Goal: Task Accomplishment & Management: Complete application form

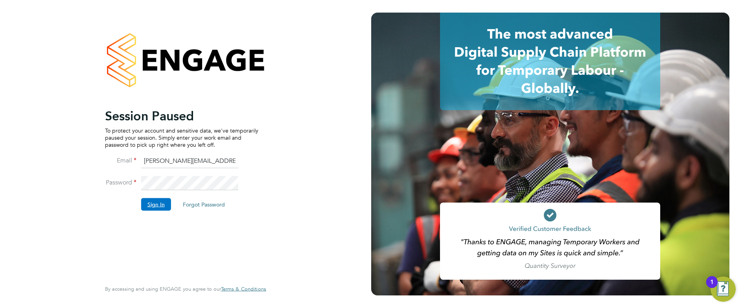
click at [153, 206] on button "Sign In" at bounding box center [156, 204] width 30 height 13
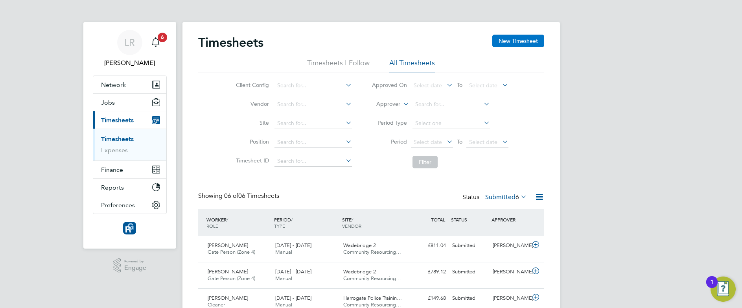
click at [504, 41] on button "New Timesheet" at bounding box center [518, 41] width 52 height 13
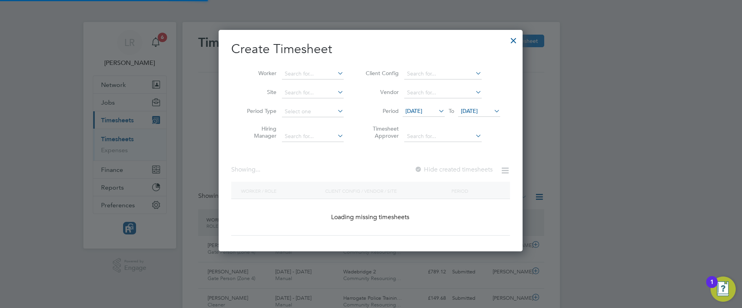
scroll to position [699, 304]
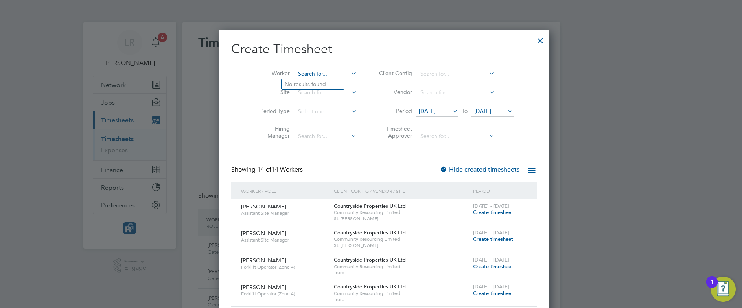
click at [323, 72] on input at bounding box center [326, 73] width 62 height 11
type input "[PERSON_NAME]"
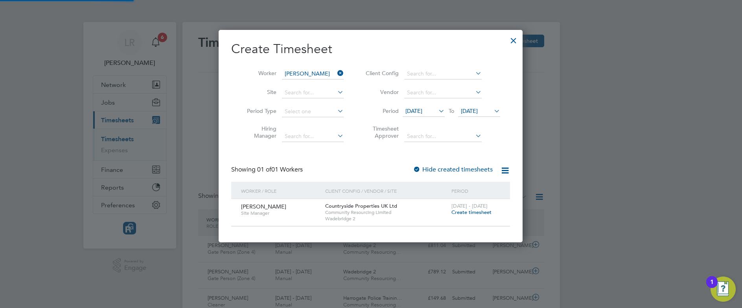
scroll to position [4, 4]
click at [469, 211] on span "Create timesheet" at bounding box center [471, 212] width 40 height 7
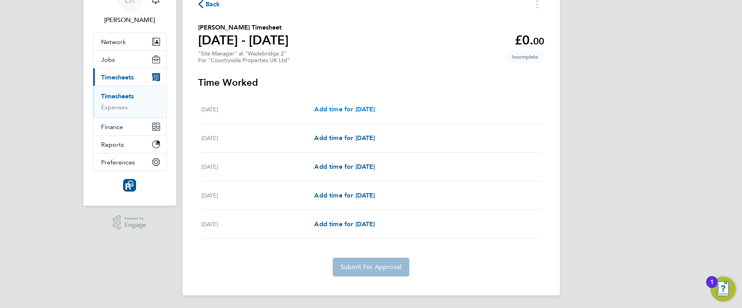
click at [338, 106] on span "Add time for [DATE]" at bounding box center [344, 108] width 61 height 7
select select "30"
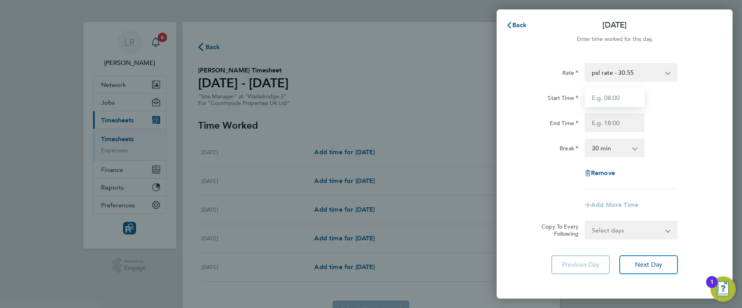
click at [601, 95] on input "Start Time" at bounding box center [614, 97] width 60 height 19
type input "07:30"
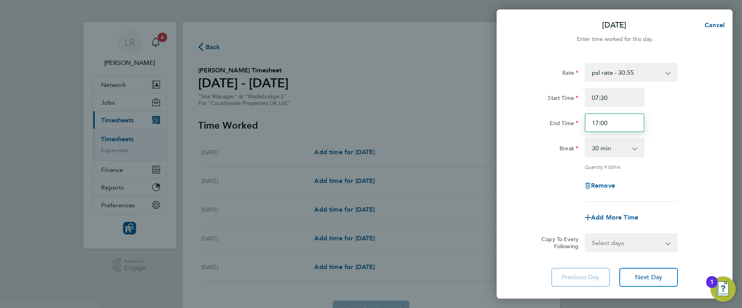
click at [598, 120] on input "17:00" at bounding box center [614, 122] width 60 height 19
type input "18:00"
click at [553, 193] on div "Remove" at bounding box center [614, 185] width 198 height 19
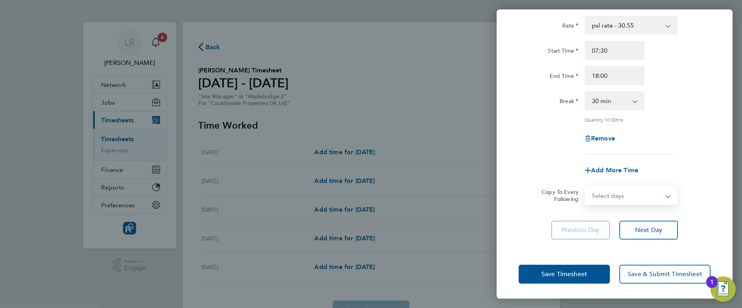
click at [631, 195] on select "Select days Day [DATE] [DATE] [DATE] [DATE]" at bounding box center [626, 195] width 83 height 17
select select "TUE"
click at [585, 187] on select "Select days Day [DATE] [DATE] [DATE] [DATE]" at bounding box center [626, 195] width 83 height 17
select select "[DATE]"
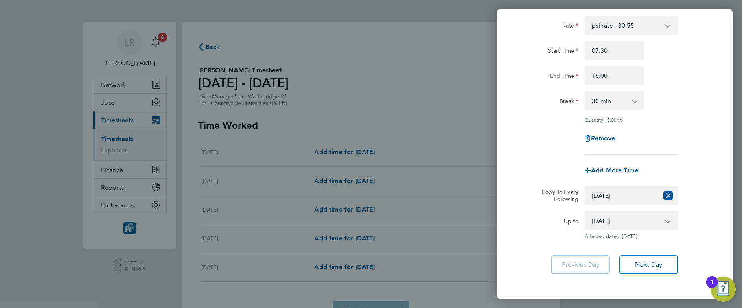
click at [429, 156] on div "[DATE] Cancel Enter time worked for this day. Rate psl rate - 30.55 Start Time …" at bounding box center [371, 154] width 742 height 308
click at [617, 219] on select "[DATE] [DATE] [DATE] [DATE]" at bounding box center [626, 220] width 82 height 17
click at [585, 212] on select "[DATE] [DATE] [DATE] [DATE]" at bounding box center [626, 220] width 82 height 17
click at [527, 239] on div "Rate psl rate - 30.55 Start Time 07:30 End Time 18:00 Break 0 min 15 min 30 min…" at bounding box center [614, 144] width 236 height 277
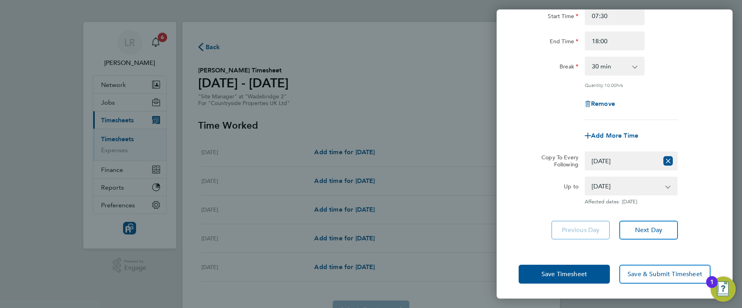
click at [552, 283] on div "Save Timesheet Save & Submit Timesheet" at bounding box center [614, 274] width 236 height 50
click at [547, 278] on button "Save Timesheet" at bounding box center [563, 274] width 91 height 19
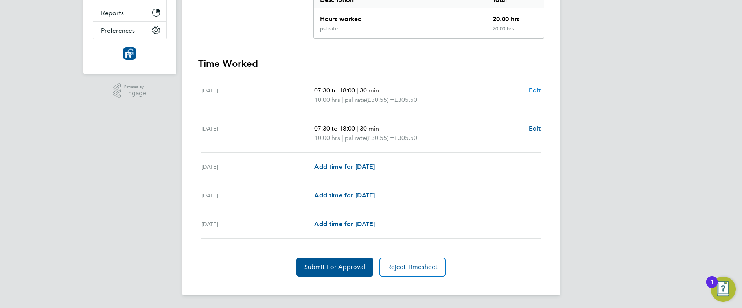
click at [536, 92] on span "Edit" at bounding box center [535, 89] width 12 height 7
select select "30"
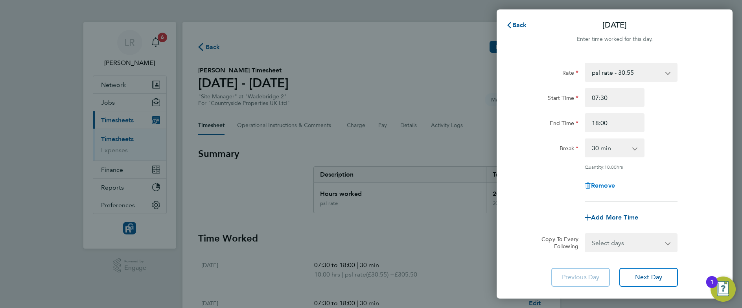
click at [607, 182] on span "Remove" at bounding box center [603, 185] width 24 height 7
select select "null"
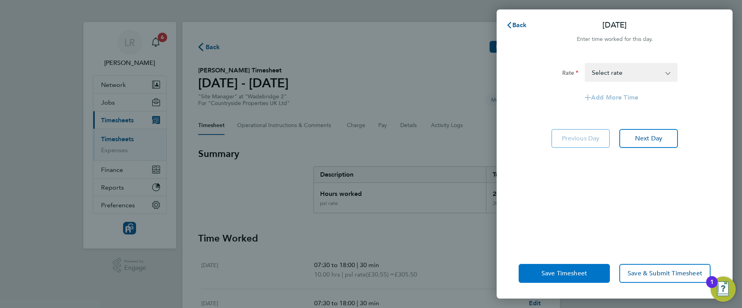
click at [537, 281] on button "Save Timesheet" at bounding box center [563, 273] width 91 height 19
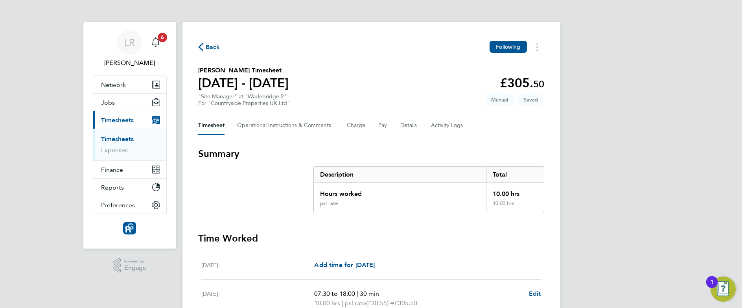
scroll to position [165, 0]
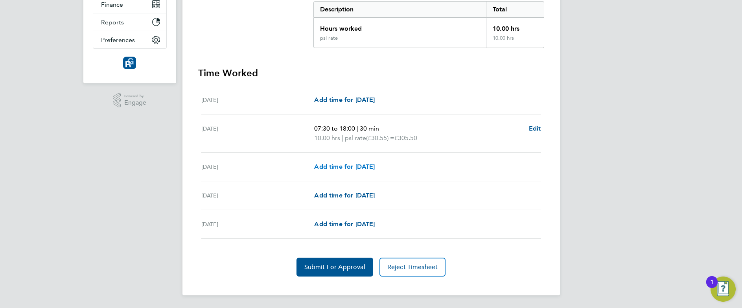
click at [354, 164] on span "Add time for [DATE]" at bounding box center [344, 166] width 61 height 7
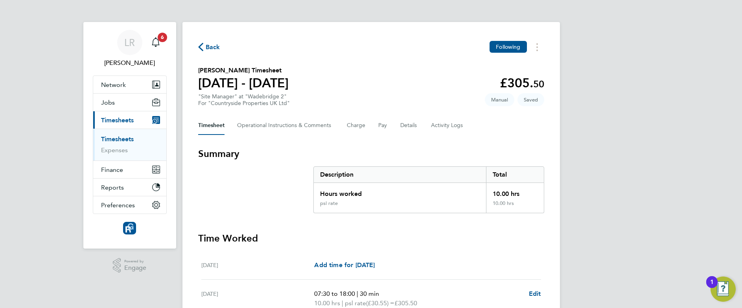
select select "30"
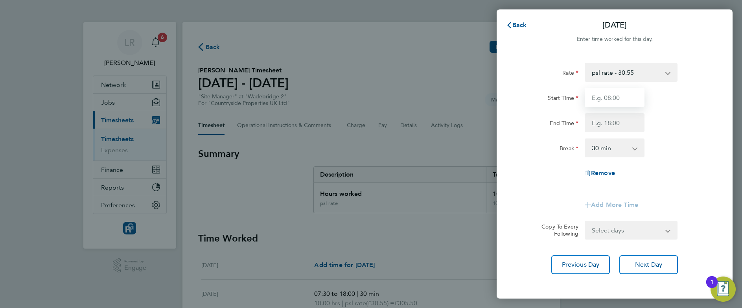
click at [604, 106] on input "Start Time" at bounding box center [614, 97] width 60 height 19
type input "07:30"
type input "18:00"
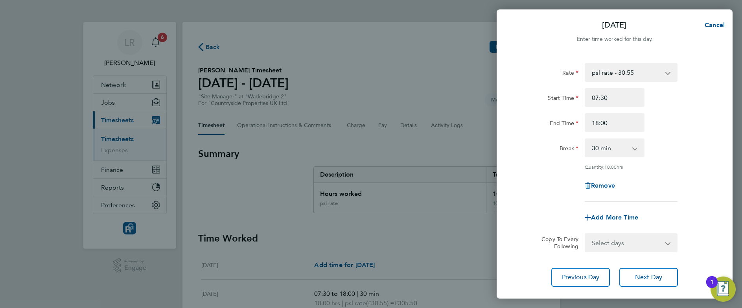
click at [529, 181] on div "Remove" at bounding box center [614, 185] width 198 height 19
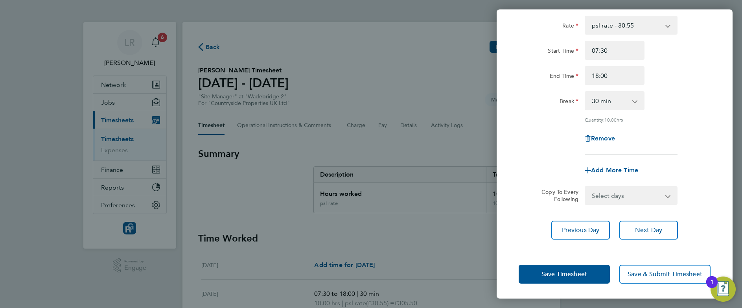
click at [516, 252] on div "Save Timesheet Save & Submit Timesheet" at bounding box center [614, 274] width 236 height 50
click at [608, 198] on select "Select days Day [DATE] [DATE]" at bounding box center [626, 195] width 83 height 17
select select "THU"
click at [585, 187] on select "Select days Day [DATE] [DATE]" at bounding box center [626, 195] width 83 height 17
select select "[DATE]"
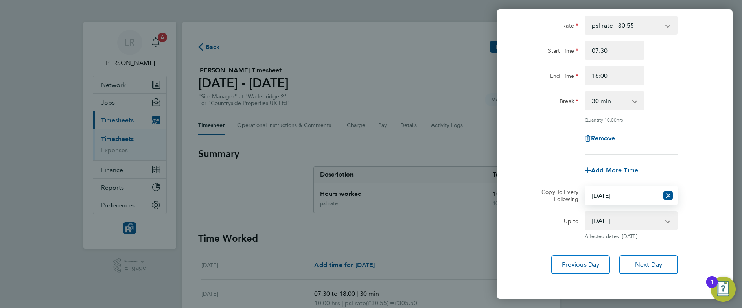
scroll to position [82, 0]
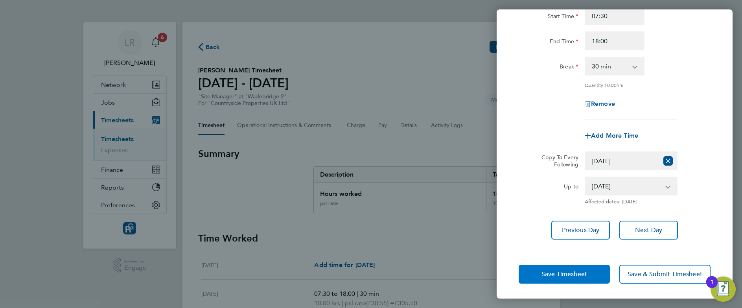
click at [529, 268] on button "Save Timesheet" at bounding box center [563, 274] width 91 height 19
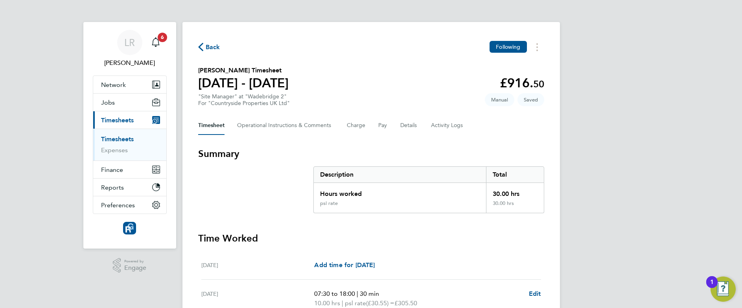
scroll to position [184, 0]
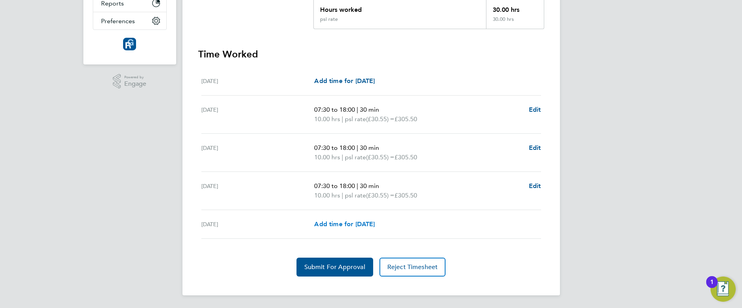
click at [356, 221] on span "Add time for [DATE]" at bounding box center [344, 223] width 61 height 7
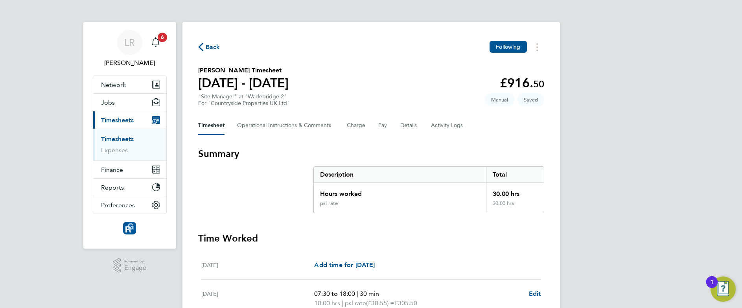
select select "30"
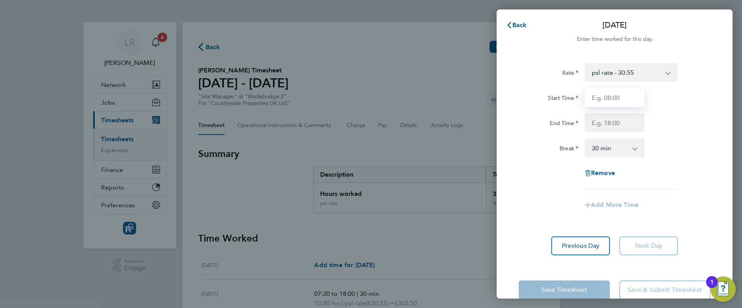
click at [594, 100] on input "Start Time" at bounding box center [614, 97] width 60 height 19
type input "07:30"
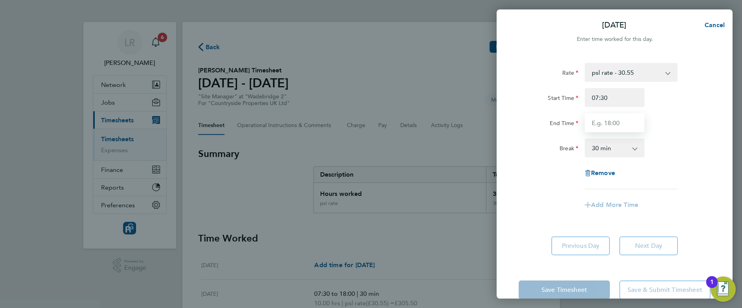
click at [591, 125] on input "End Time" at bounding box center [614, 122] width 60 height 19
type input "18:00"
click at [503, 191] on div "Rate psl rate - 30.55 Start Time 07:30 End Time 18:00 Break 0 min 15 min 30 min…" at bounding box center [614, 158] width 236 height 211
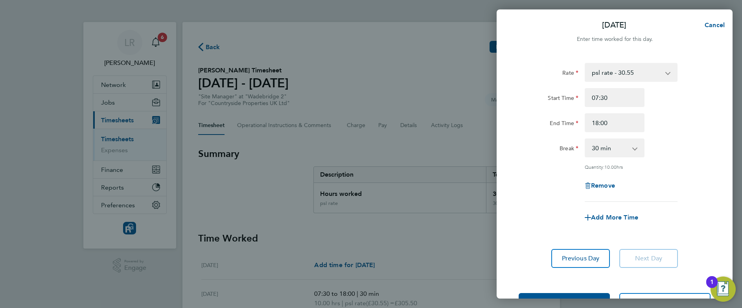
scroll to position [28, 0]
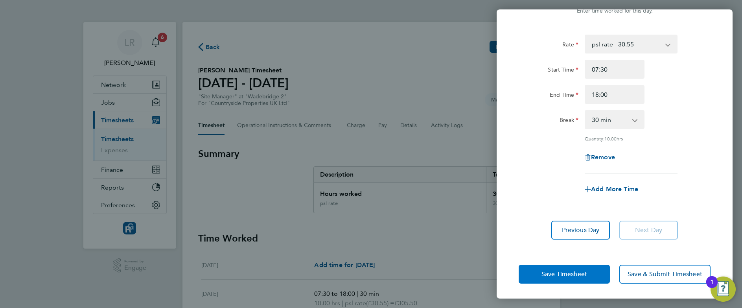
click at [537, 273] on button "Save Timesheet" at bounding box center [563, 274] width 91 height 19
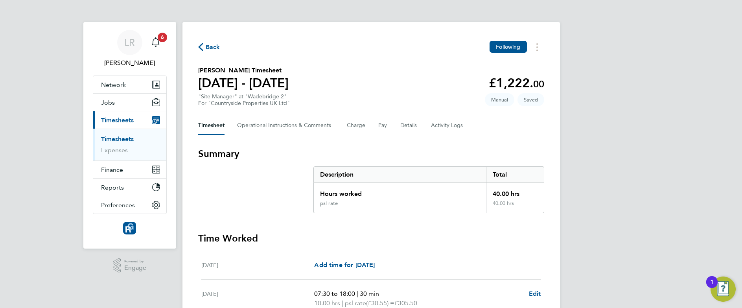
scroll to position [193, 0]
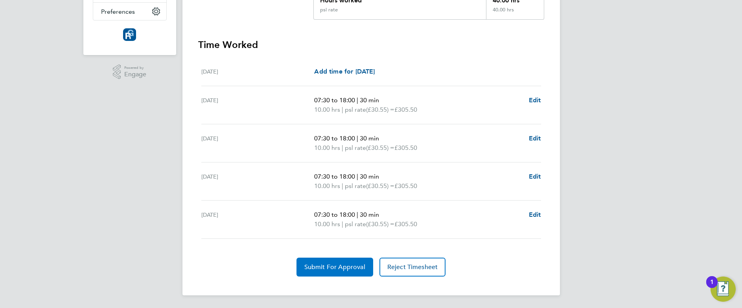
click at [350, 265] on span "Submit For Approval" at bounding box center [334, 267] width 61 height 8
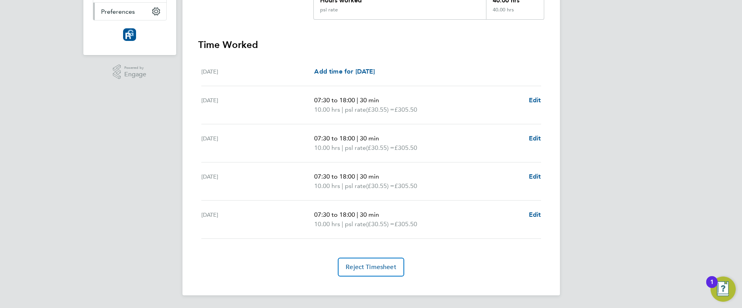
scroll to position [0, 0]
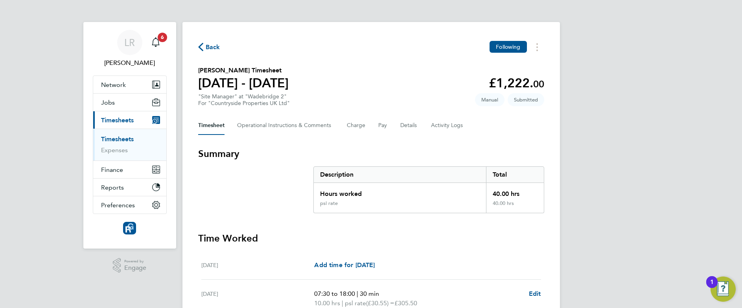
click at [206, 49] on span "Back" at bounding box center [213, 46] width 15 height 9
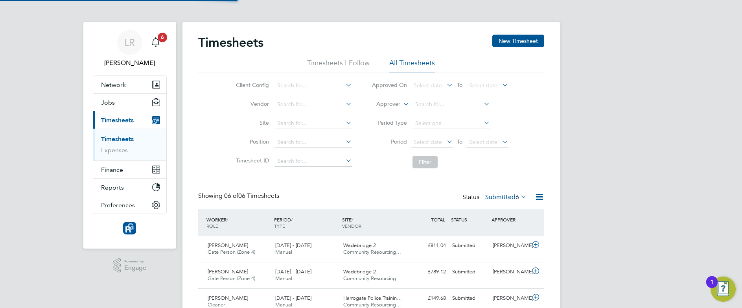
scroll to position [20, 68]
click at [516, 40] on button "New Timesheet" at bounding box center [518, 41] width 52 height 13
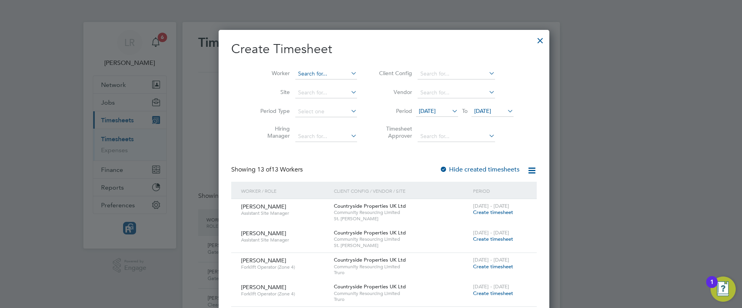
click at [295, 74] on input at bounding box center [326, 73] width 62 height 11
click at [301, 94] on li "[PERSON_NAME] [PERSON_NAME]" at bounding box center [333, 95] width 105 height 11
type input "[PERSON_NAME]"
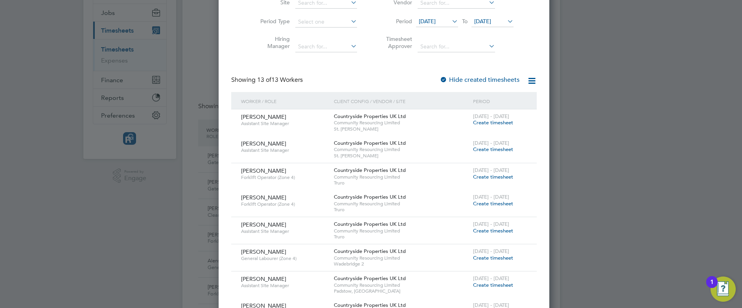
click at [452, 79] on label "Hide created timesheets" at bounding box center [479, 80] width 80 height 8
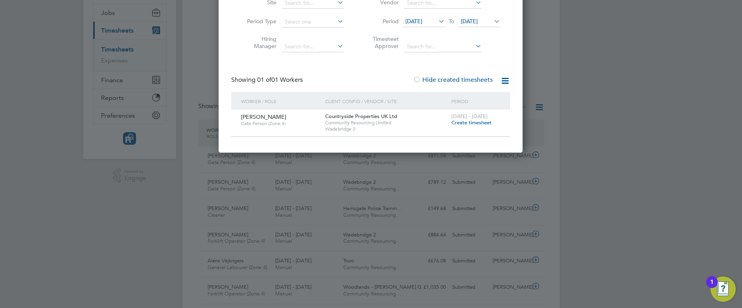
click at [470, 121] on span "Create timesheet" at bounding box center [471, 122] width 40 height 7
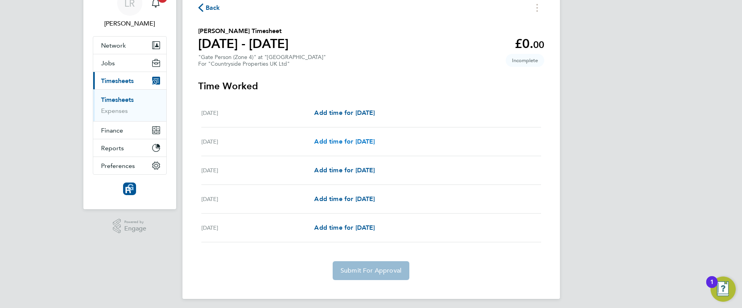
click at [347, 139] on span "Add time for [DATE]" at bounding box center [344, 141] width 61 height 7
select select "30"
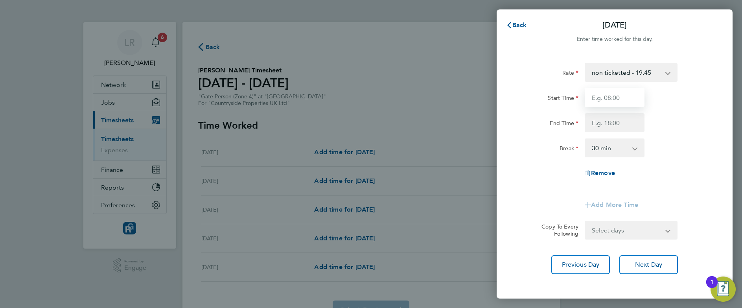
click at [626, 96] on input "Start Time" at bounding box center [614, 97] width 60 height 19
type input "07:30"
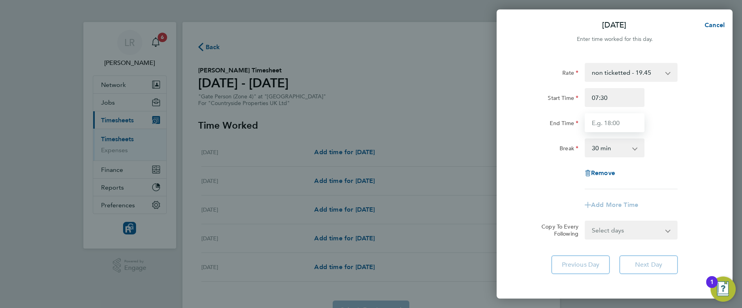
click at [611, 121] on input "End Time" at bounding box center [614, 122] width 60 height 19
type input "09:30"
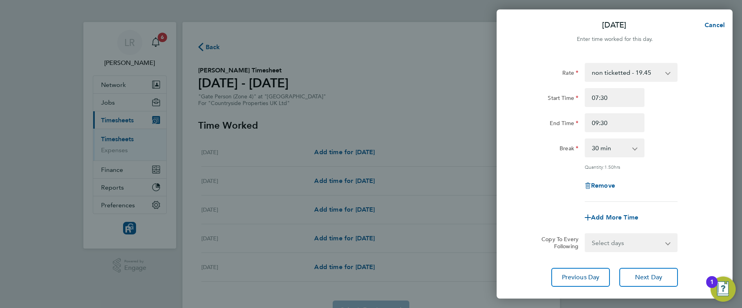
click at [638, 152] on app-icon-cross-button at bounding box center [638, 147] width 9 height 17
click at [636, 147] on app-icon-cross-button at bounding box center [638, 147] width 9 height 17
click at [635, 147] on app-icon-cross-button at bounding box center [638, 147] width 9 height 17
click at [630, 151] on select "0 min 15 min 30 min 45 min 60 min 75 min 90 min" at bounding box center [609, 147] width 49 height 17
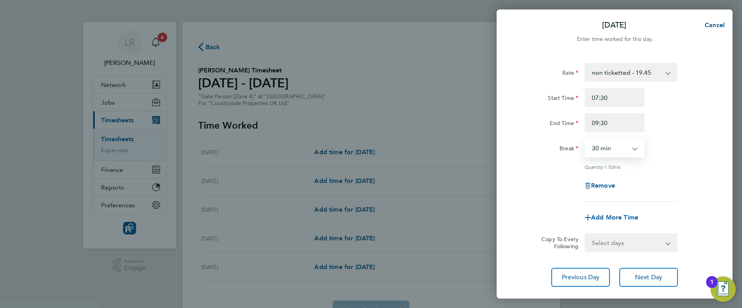
select select "0"
click at [585, 139] on select "0 min 15 min 30 min 45 min 60 min 75 min 90 min" at bounding box center [609, 147] width 49 height 17
click at [509, 215] on div "Rate non ticketted - 19.45 Start Time 07:30 End Time 09:30 Break 0 min 15 min 3…" at bounding box center [614, 174] width 236 height 243
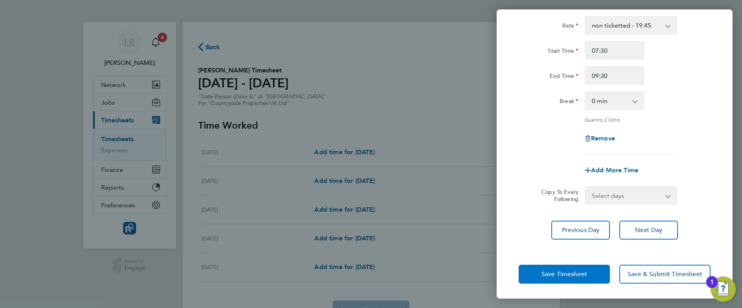
click at [546, 272] on span "Save Timesheet" at bounding box center [564, 274] width 46 height 8
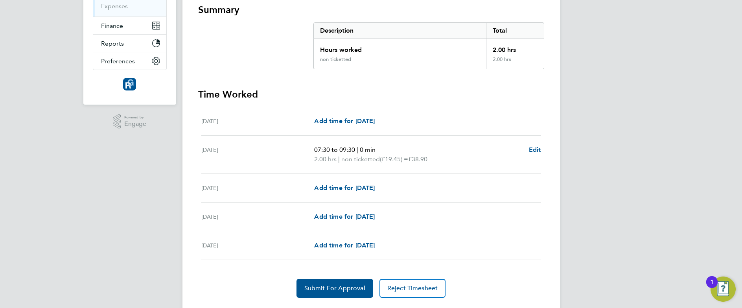
scroll to position [165, 0]
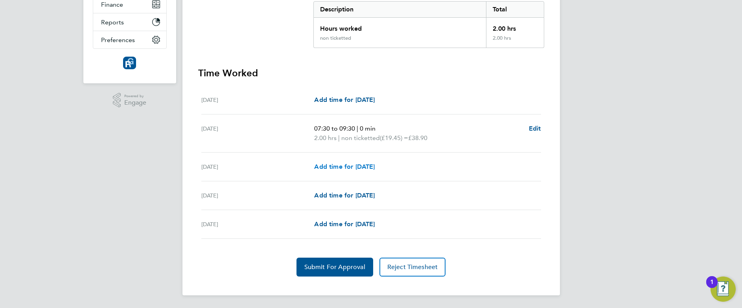
click at [375, 166] on span "Add time for [DATE]" at bounding box center [344, 166] width 61 height 7
select select "30"
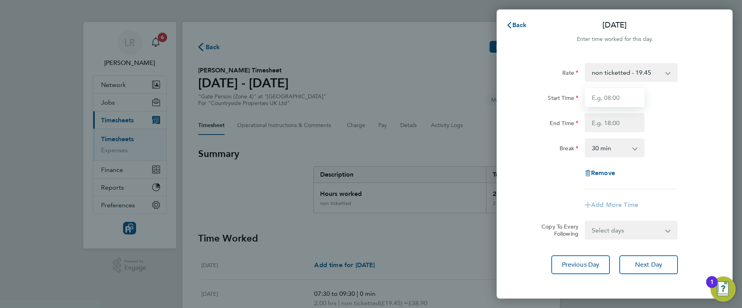
click at [608, 106] on input "Start Time" at bounding box center [614, 97] width 60 height 19
type input "07:30"
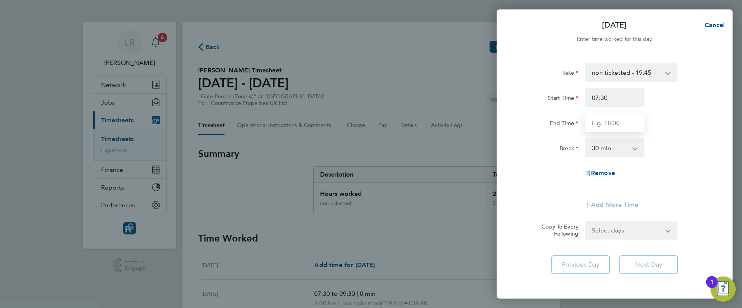
click at [595, 118] on input "End Time" at bounding box center [614, 122] width 60 height 19
type input "17:00"
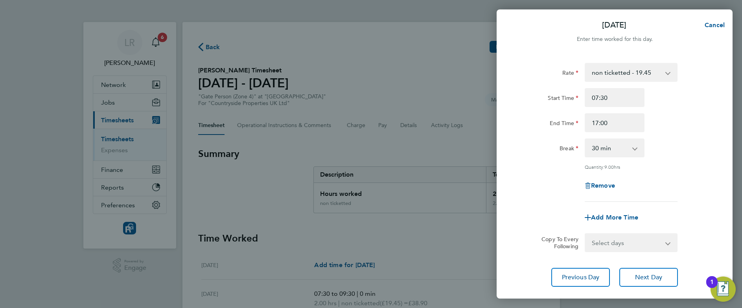
click at [541, 159] on div "Rate non ticketted - 19.45 Start Time 07:30 End Time 17:00 Break 0 min 15 min 3…" at bounding box center [614, 132] width 192 height 139
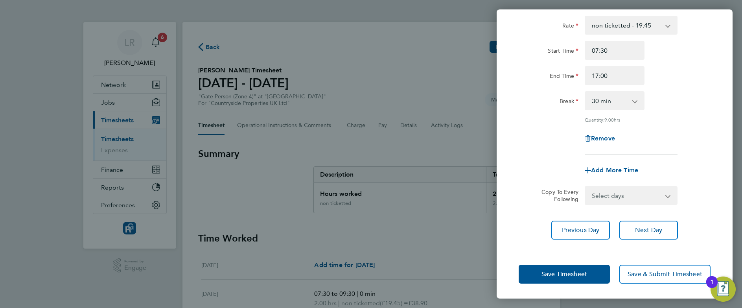
click at [647, 193] on select "Select days Day [DATE] [DATE]" at bounding box center [626, 195] width 83 height 17
select select "THU"
click at [585, 187] on select "Select days Day [DATE] [DATE]" at bounding box center [626, 195] width 83 height 17
select select "[DATE]"
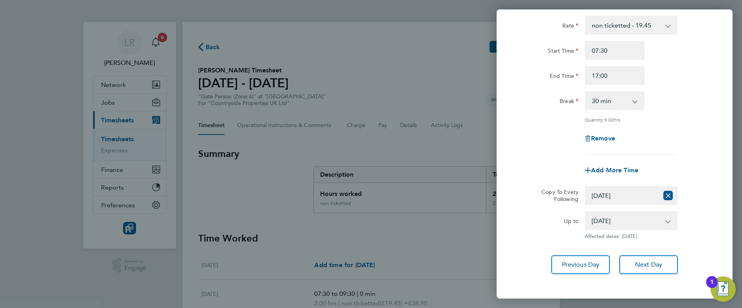
click at [526, 211] on div "Up to" at bounding box center [548, 219] width 60 height 16
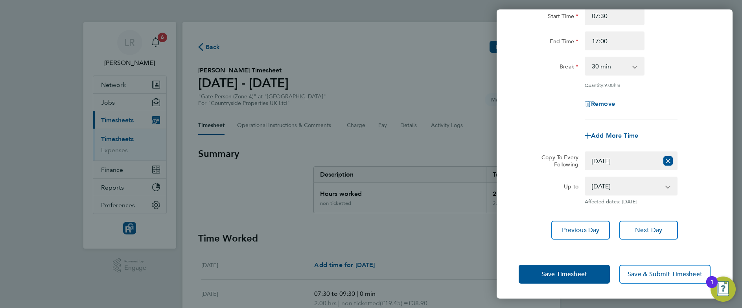
scroll to position [30, 0]
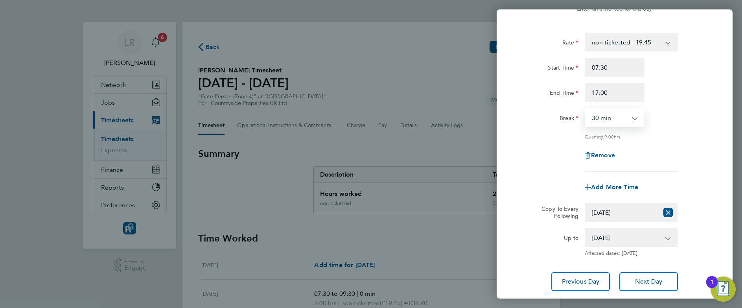
click at [629, 116] on select "0 min 15 min 30 min 45 min 60 min 75 min 90 min" at bounding box center [609, 117] width 49 height 17
select select "0"
click at [585, 109] on select "0 min 15 min 30 min 45 min 60 min 75 min 90 min" at bounding box center [609, 117] width 49 height 17
click at [559, 186] on div "Add More Time" at bounding box center [614, 187] width 198 height 19
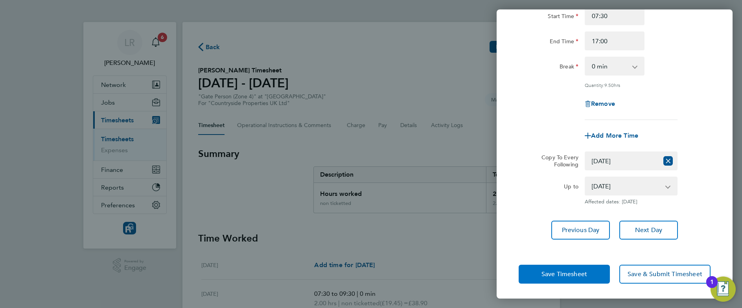
click at [565, 274] on span "Save Timesheet" at bounding box center [564, 274] width 46 height 8
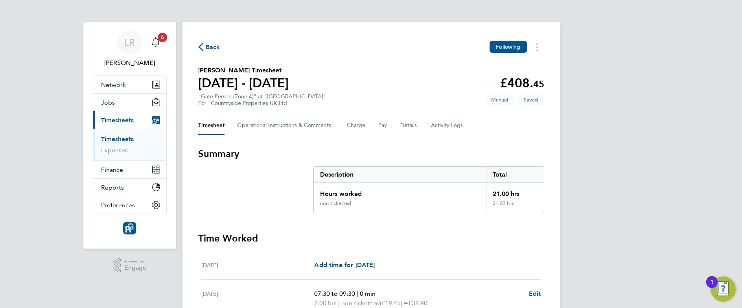
scroll to position [184, 0]
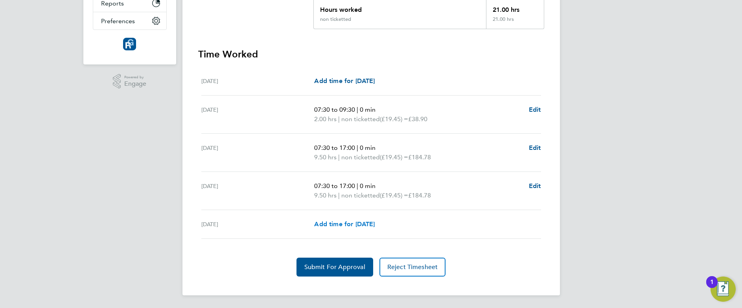
click at [356, 223] on span "Add time for [DATE]" at bounding box center [344, 223] width 61 height 7
select select "30"
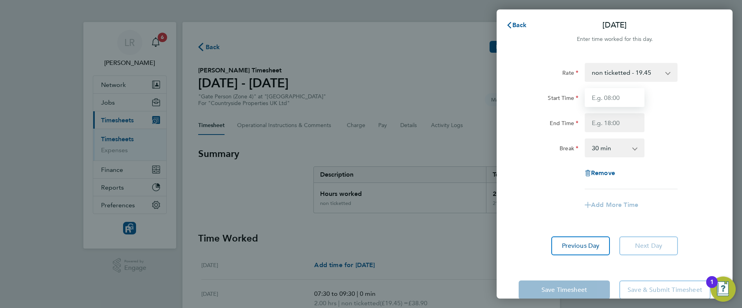
click at [612, 96] on input "Start Time" at bounding box center [614, 97] width 60 height 19
type input "07:30"
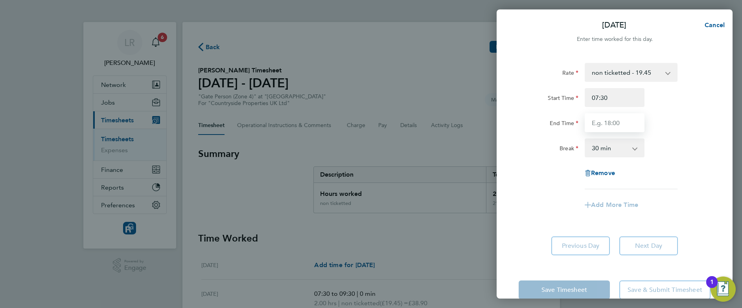
click at [602, 125] on input "End Time" at bounding box center [614, 122] width 60 height 19
type input "17:00"
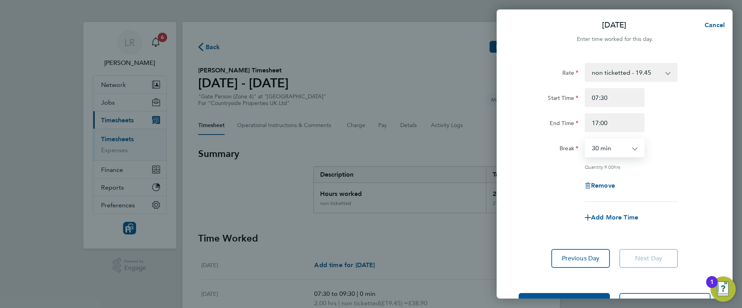
click at [604, 153] on select "0 min 15 min 30 min 45 min 60 min 75 min 90 min" at bounding box center [609, 147] width 49 height 17
select select "0"
click at [585, 139] on select "0 min 15 min 30 min 45 min 60 min 75 min 90 min" at bounding box center [609, 147] width 49 height 17
click at [547, 183] on div "Remove" at bounding box center [614, 185] width 198 height 19
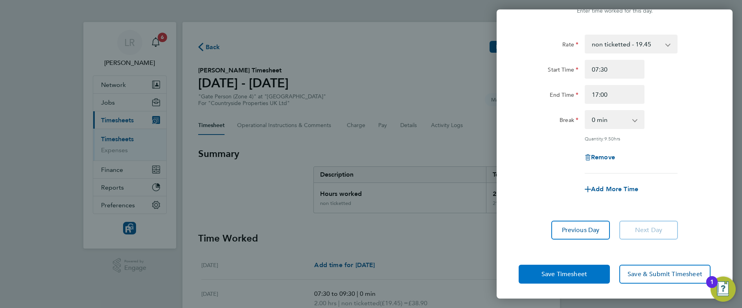
click at [546, 265] on button "Save Timesheet" at bounding box center [563, 274] width 91 height 19
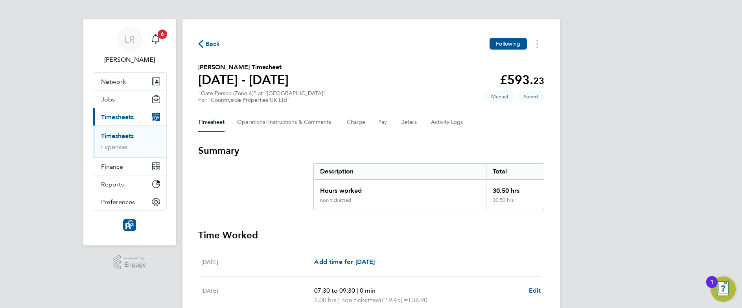
scroll to position [193, 0]
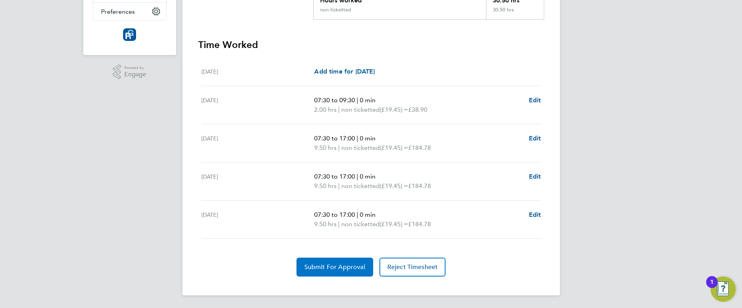
click at [336, 265] on span "Submit For Approval" at bounding box center [334, 267] width 61 height 8
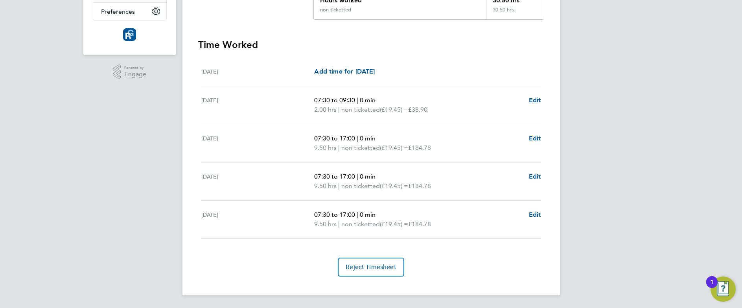
scroll to position [0, 0]
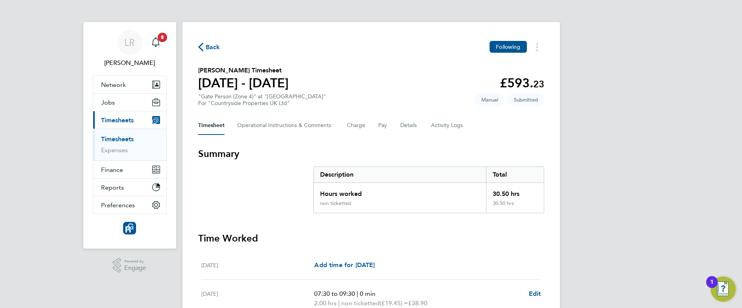
click at [207, 48] on span "Back" at bounding box center [213, 46] width 15 height 9
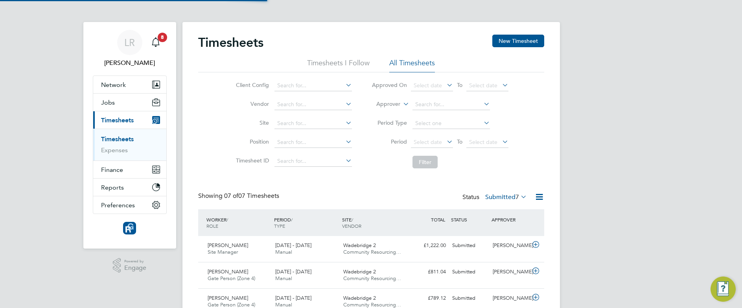
scroll to position [20, 68]
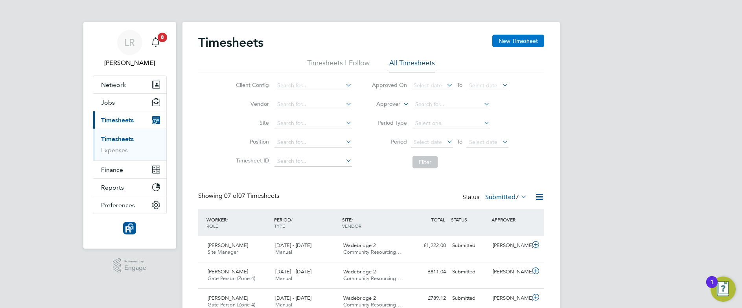
click at [520, 36] on button "New Timesheet" at bounding box center [518, 41] width 52 height 13
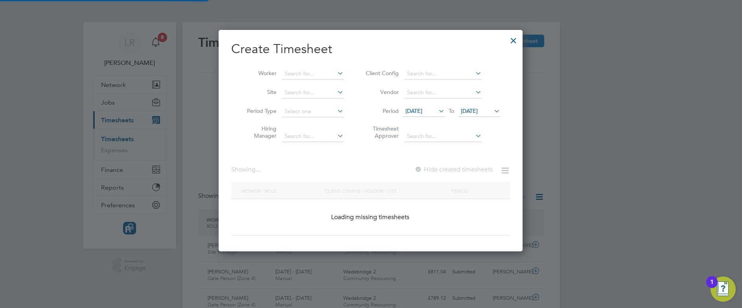
scroll to position [4, 4]
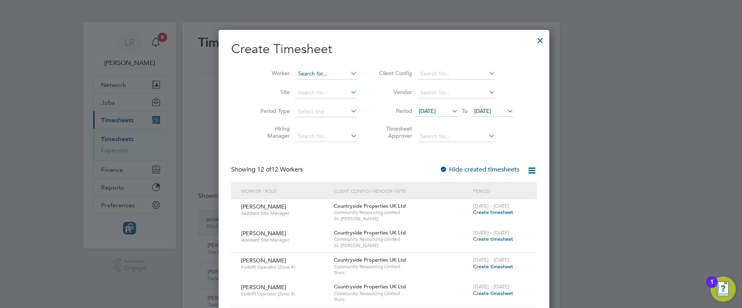
click at [309, 72] on input at bounding box center [326, 73] width 62 height 11
click at [330, 83] on b "Toot" at bounding box center [335, 84] width 11 height 7
type input "[PERSON_NAME]"
click at [469, 167] on label "Hide created timesheets" at bounding box center [479, 169] width 80 height 8
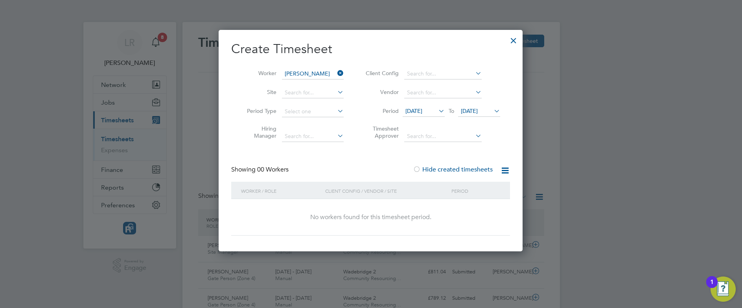
click at [469, 167] on label "Hide created timesheets" at bounding box center [453, 169] width 80 height 8
click at [512, 42] on div at bounding box center [513, 38] width 14 height 14
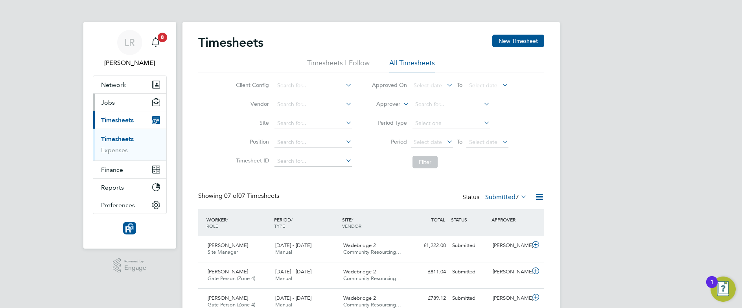
click at [116, 99] on button "Jobs" at bounding box center [129, 102] width 73 height 17
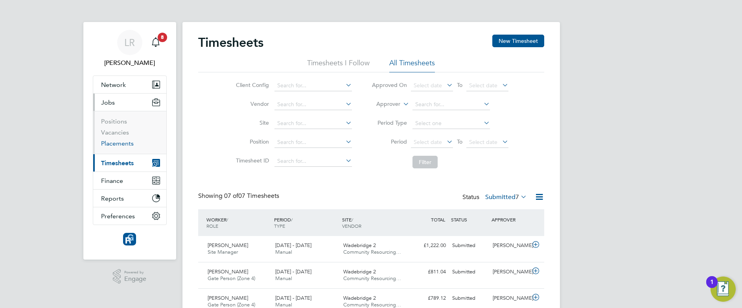
click at [113, 142] on link "Placements" at bounding box center [117, 143] width 33 height 7
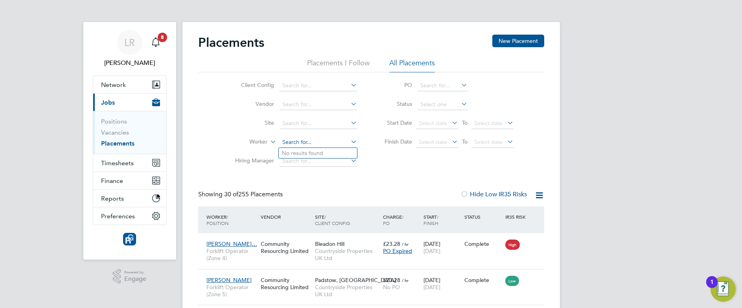
click at [300, 145] on input at bounding box center [317, 142] width 77 height 11
type input "b"
click at [327, 155] on b "Too" at bounding box center [331, 153] width 9 height 7
type input "[PERSON_NAME]"
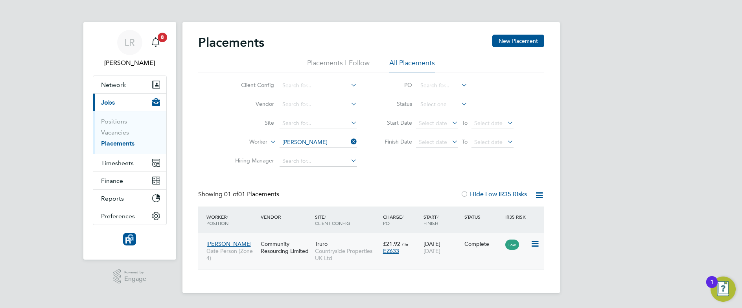
click at [464, 255] on div "[PERSON_NAME] Gate Person (Zone 4) Community Resourcing Limited Truro Countrysi…" at bounding box center [371, 251] width 346 height 36
